Goal: Task Accomplishment & Management: Manage account settings

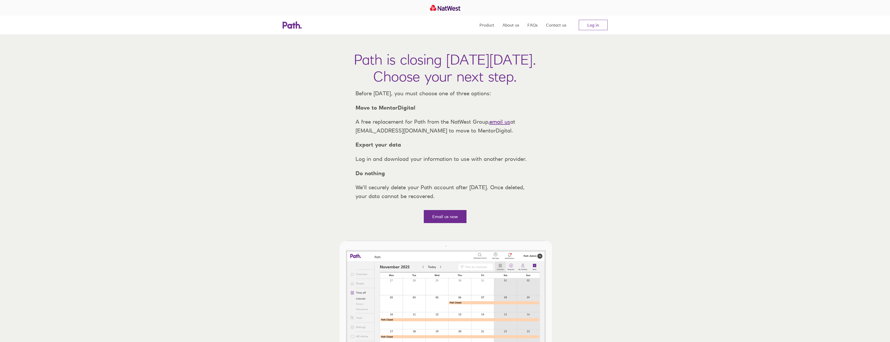
drag, startPoint x: 596, startPoint y: 25, endPoint x: 609, endPoint y: 38, distance: 18.6
click at [596, 25] on link "Log in" at bounding box center [593, 25] width 29 height 10
click at [595, 24] on link "Log in" at bounding box center [593, 25] width 29 height 10
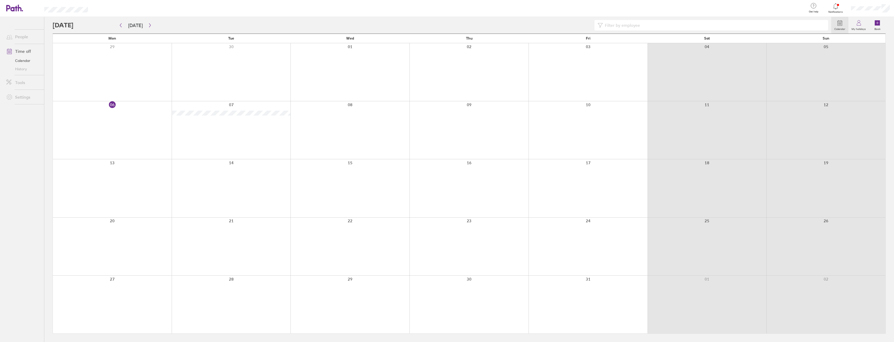
click at [25, 52] on link "Time off" at bounding box center [23, 51] width 42 height 10
click at [879, 21] on icon at bounding box center [877, 22] width 5 height 5
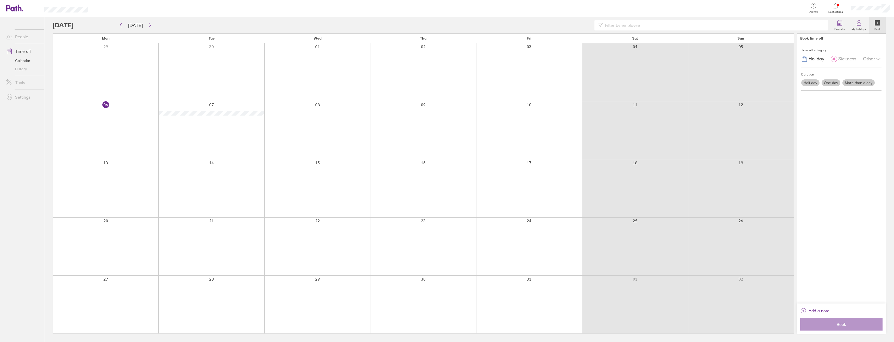
click at [849, 57] on span "Sickness" at bounding box center [848, 58] width 18 height 5
click at [812, 59] on span "Holiday" at bounding box center [817, 58] width 16 height 5
click at [829, 83] on label "One day" at bounding box center [831, 82] width 19 height 7
click at [0, 0] on input "One day" at bounding box center [0, 0] width 0 height 0
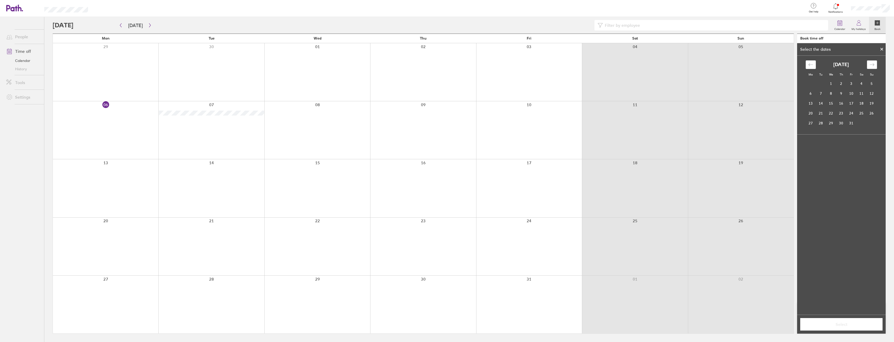
click at [871, 65] on icon "Move forward to switch to the next month." at bounding box center [872, 64] width 5 height 5
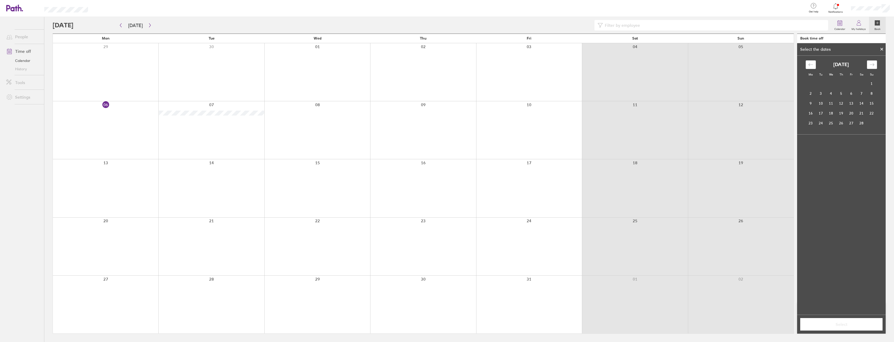
click at [871, 65] on icon "Move forward to switch to the next month." at bounding box center [872, 64] width 5 height 5
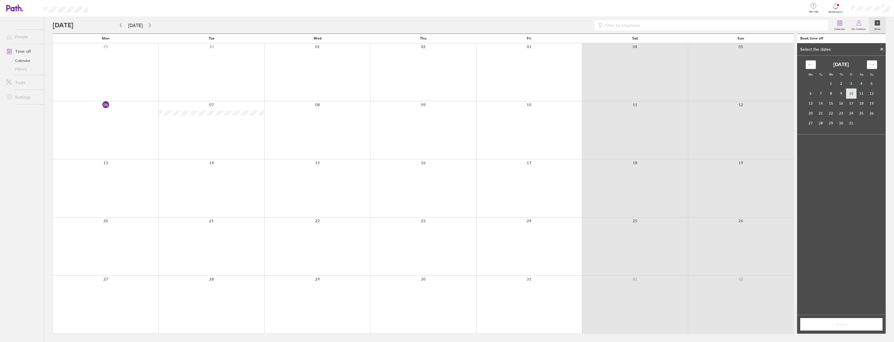
click at [851, 94] on td "10" at bounding box center [852, 94] width 10 height 10
click at [840, 327] on button "Select" at bounding box center [841, 324] width 82 height 13
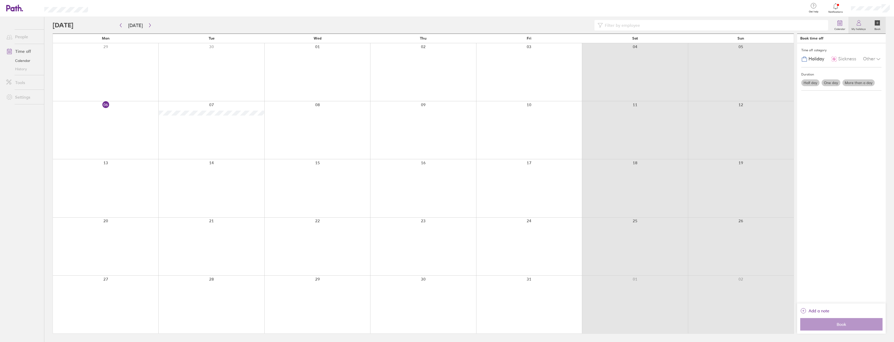
click at [852, 26] on link "My holidays" at bounding box center [859, 25] width 21 height 17
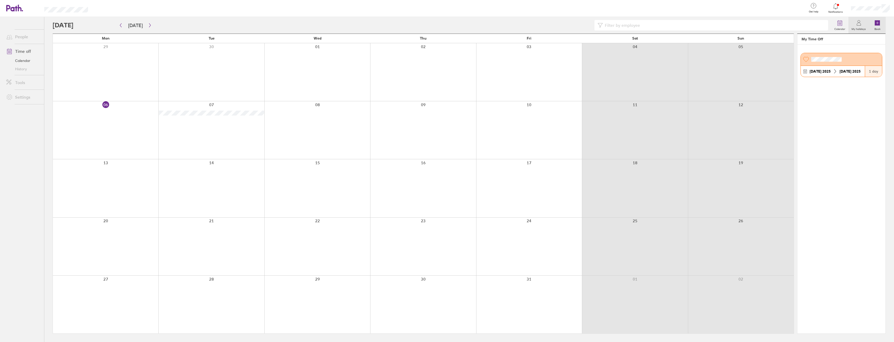
click at [876, 27] on label "Book" at bounding box center [878, 28] width 12 height 5
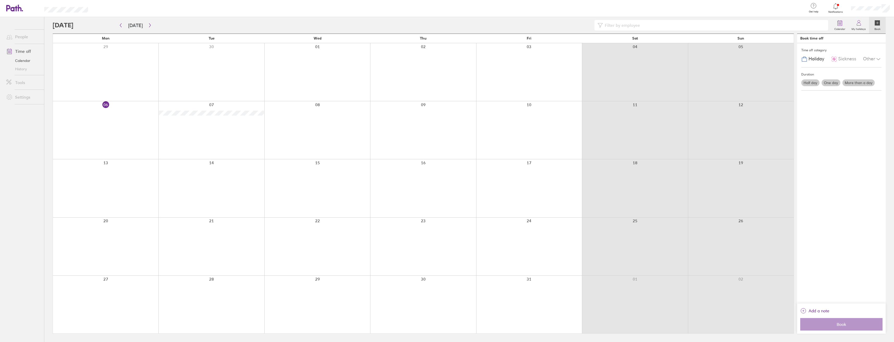
click at [830, 83] on label "One day" at bounding box center [831, 82] width 19 height 7
click at [0, 0] on input "One day" at bounding box center [0, 0] width 0 height 0
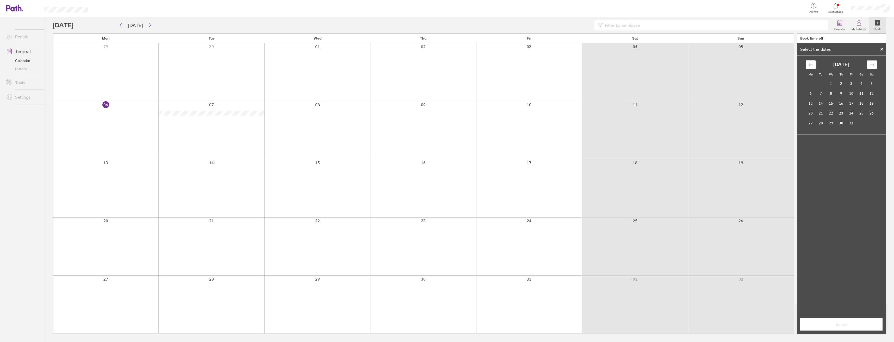
click at [871, 64] on icon "Move forward to switch to the next month." at bounding box center [872, 64] width 5 height 5
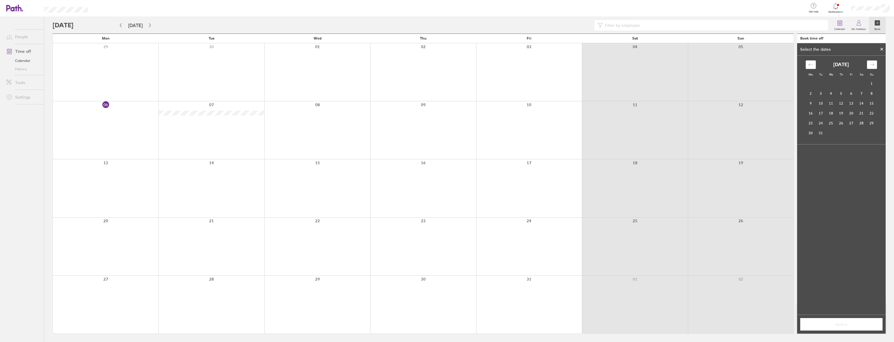
click at [871, 64] on icon "Move forward to switch to the next month." at bounding box center [872, 64] width 5 height 5
click at [852, 96] on td "10" at bounding box center [852, 94] width 10 height 10
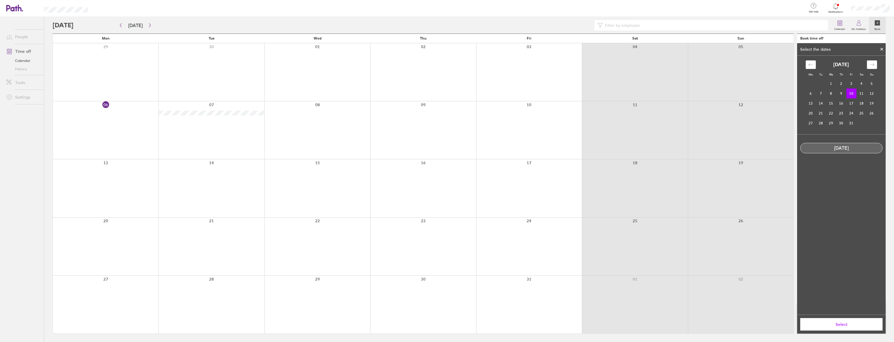
click at [839, 149] on div "10 Jul, 2026" at bounding box center [842, 148] width 82 height 5
click at [843, 326] on span "Select" at bounding box center [841, 324] width 75 height 5
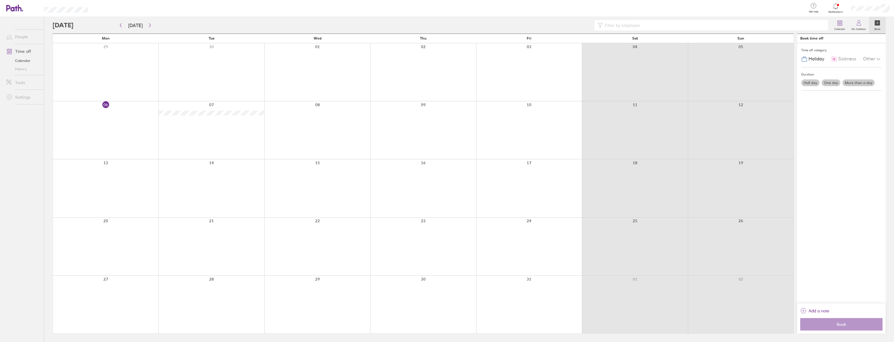
click at [850, 154] on div "Time off category Holiday Sickness Other Duration Half day One day More than a …" at bounding box center [841, 173] width 89 height 261
click at [809, 309] on span "Add a note" at bounding box center [819, 311] width 21 height 8
click at [825, 316] on div "Share note with employer" at bounding box center [841, 312] width 82 height 13
click at [879, 47] on div at bounding box center [841, 48] width 89 height 11
click at [149, 23] on button "button" at bounding box center [150, 25] width 7 height 9
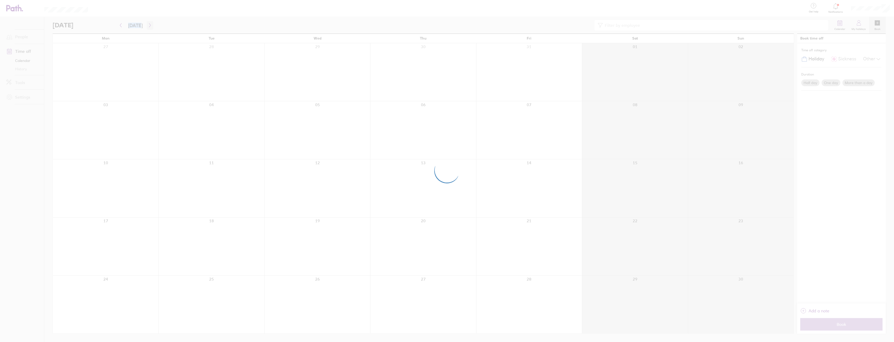
click at [149, 23] on div at bounding box center [447, 171] width 894 height 342
drag, startPoint x: 149, startPoint y: 23, endPoint x: 141, endPoint y: 42, distance: 21.1
click at [146, 64] on div at bounding box center [447, 171] width 894 height 342
